Goal: Task Accomplishment & Management: Use online tool/utility

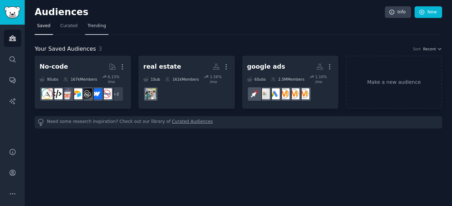
click at [93, 23] on span "Trending" at bounding box center [97, 26] width 18 height 6
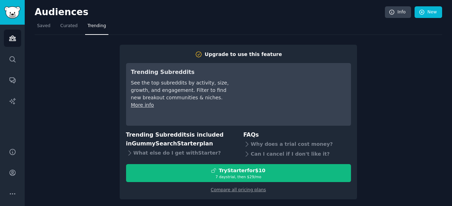
scroll to position [2, 0]
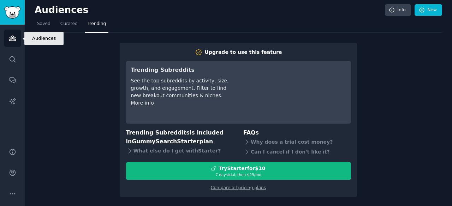
click at [19, 37] on link "Audiences" at bounding box center [12, 38] width 17 height 17
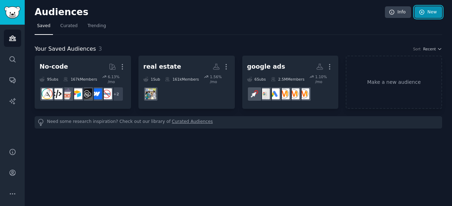
click at [429, 13] on link "New" at bounding box center [428, 12] width 28 height 12
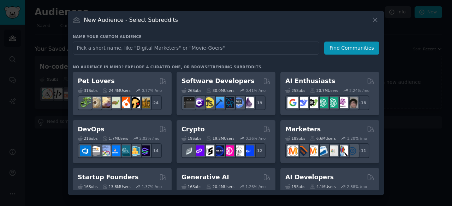
click at [188, 49] on input "text" at bounding box center [196, 48] width 246 height 13
type input "realtor"
click button "Find Communities" at bounding box center [351, 48] width 55 height 13
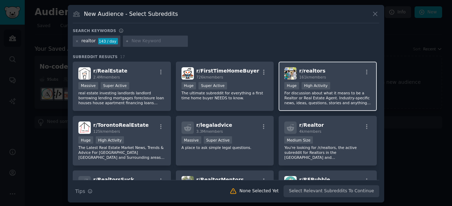
click at [340, 88] on div "Huge High Activity" at bounding box center [327, 86] width 87 height 9
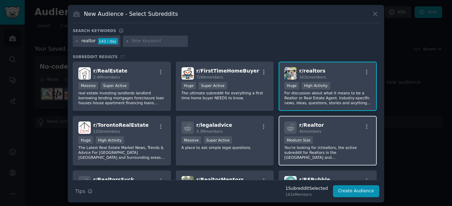
click at [312, 137] on div "1000 - 10,000 members Medium Size" at bounding box center [327, 141] width 87 height 9
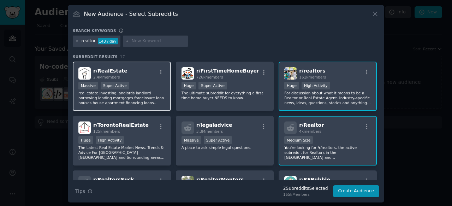
click at [152, 91] on p "real estate investing landlords landlord borrowing lending mortgages foreclosur…" at bounding box center [121, 98] width 87 height 15
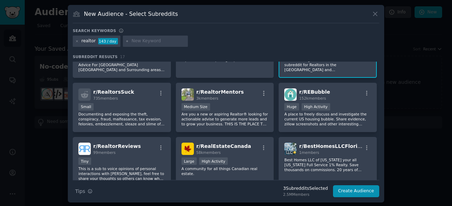
scroll to position [88, 0]
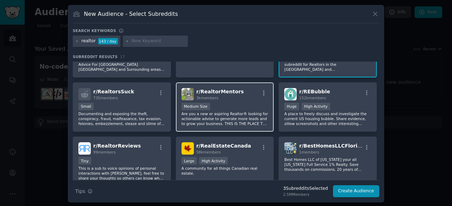
click at [232, 104] on div "Medium Size" at bounding box center [224, 107] width 87 height 9
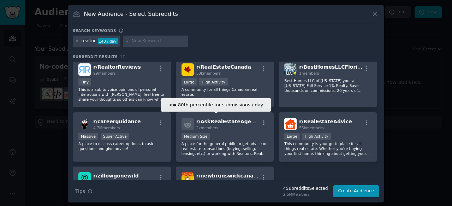
scroll to position [169, 0]
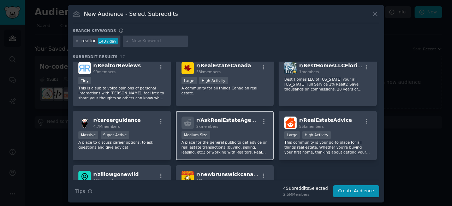
click at [236, 134] on div "Medium Size" at bounding box center [224, 136] width 87 height 9
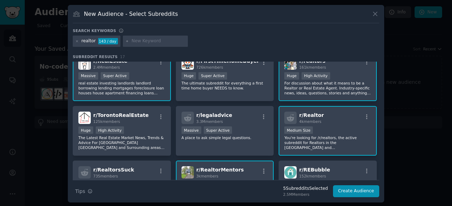
scroll to position [0, 0]
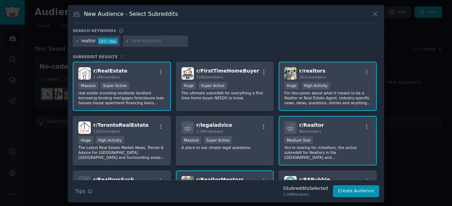
click at [151, 91] on p "real estate investing landlords landlord borrowing lending mortgages foreclosur…" at bounding box center [121, 98] width 87 height 15
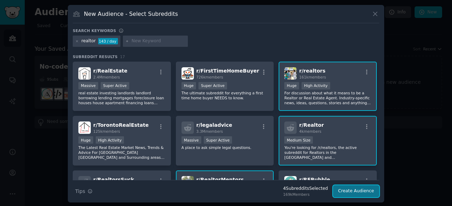
click at [363, 190] on button "Create Audience" at bounding box center [356, 192] width 47 height 12
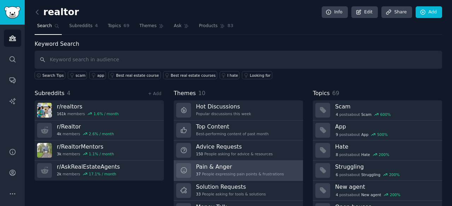
click at [219, 165] on h3 "Pain & Anger" at bounding box center [240, 166] width 88 height 7
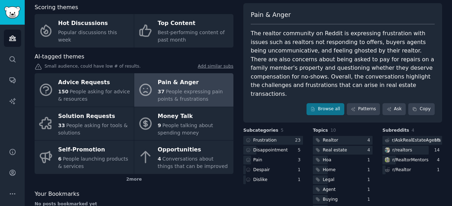
scroll to position [38, 0]
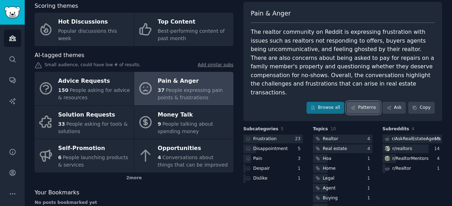
click at [357, 103] on link "Patterns" at bounding box center [363, 108] width 33 height 12
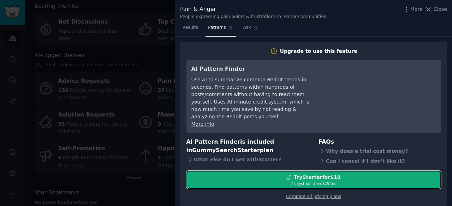
click at [315, 174] on div "Try Starter for $10" at bounding box center [317, 177] width 47 height 7
